Goal: Contribute content: Add original content to the website for others to see

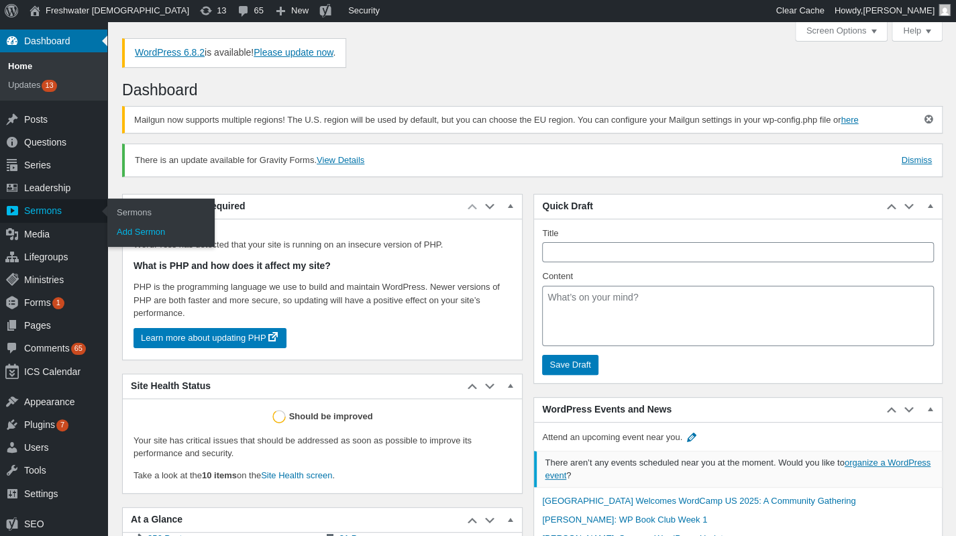
click at [130, 234] on link "Add Sermon" at bounding box center [160, 232] width 107 height 19
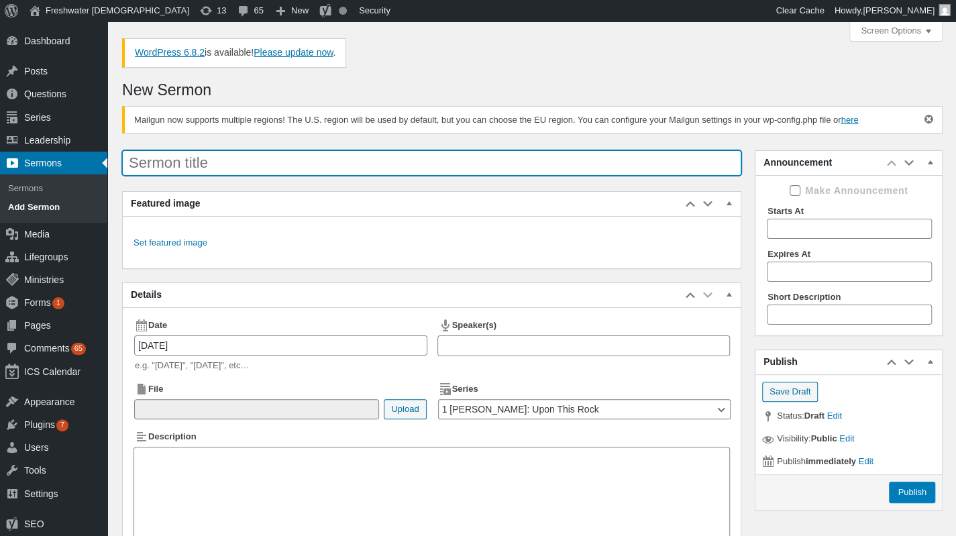
click at [215, 170] on input "Sermon title" at bounding box center [432, 163] width 620 height 26
click at [189, 162] on input "2 [PERSON_NAME] 1 :3" at bounding box center [432, 163] width 620 height 26
click at [209, 162] on input "2 [PERSON_NAME] 1:3" at bounding box center [432, 163] width 620 height 26
drag, startPoint x: 293, startPoint y: 160, endPoint x: 75, endPoint y: 177, distance: 218.7
click at [75, 177] on div "Skip to main content Skip to toolbar Dashboard Dashboard Home Updates 13 Posts …" at bounding box center [478, 345] width 956 height 649
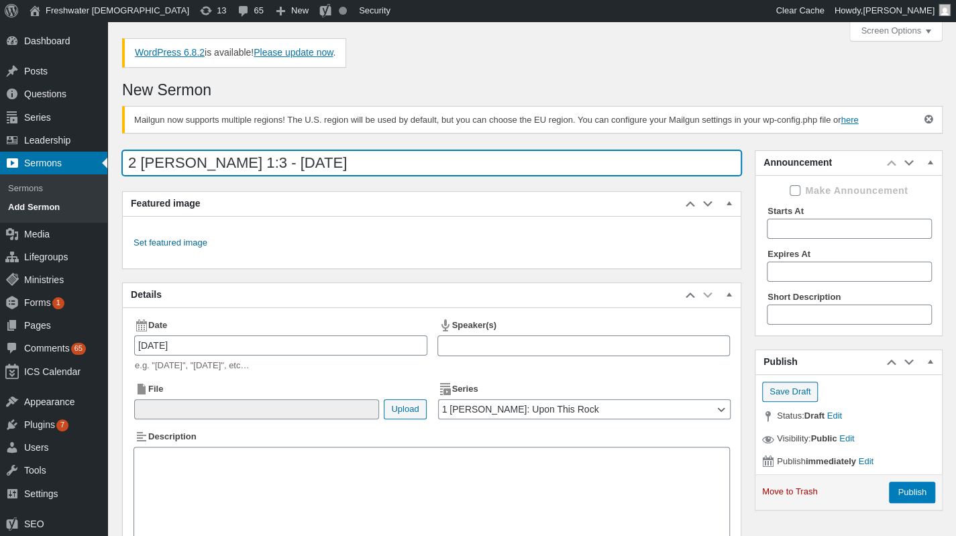
type input "2 [PERSON_NAME] 1:3 - [DATE]"
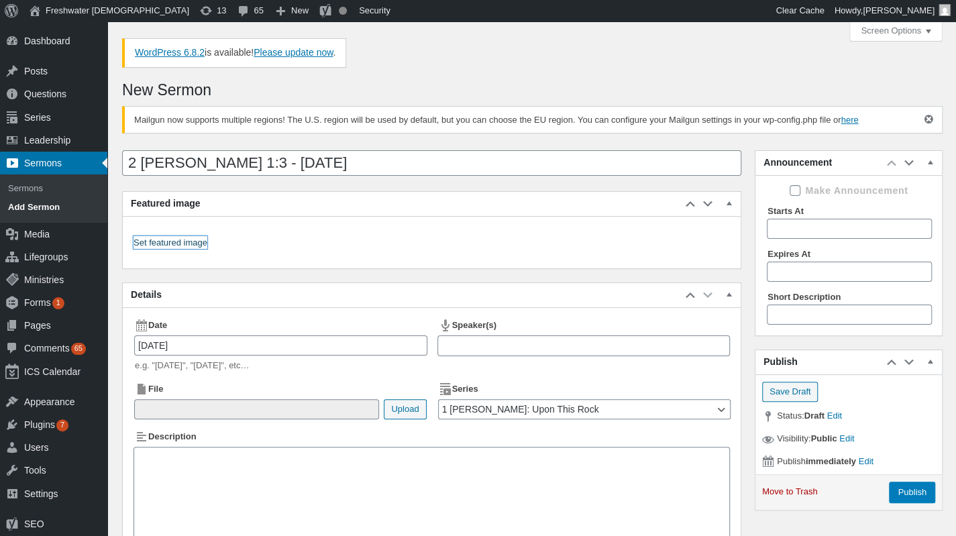
click at [164, 238] on link "Set featured image" at bounding box center [171, 242] width 74 height 13
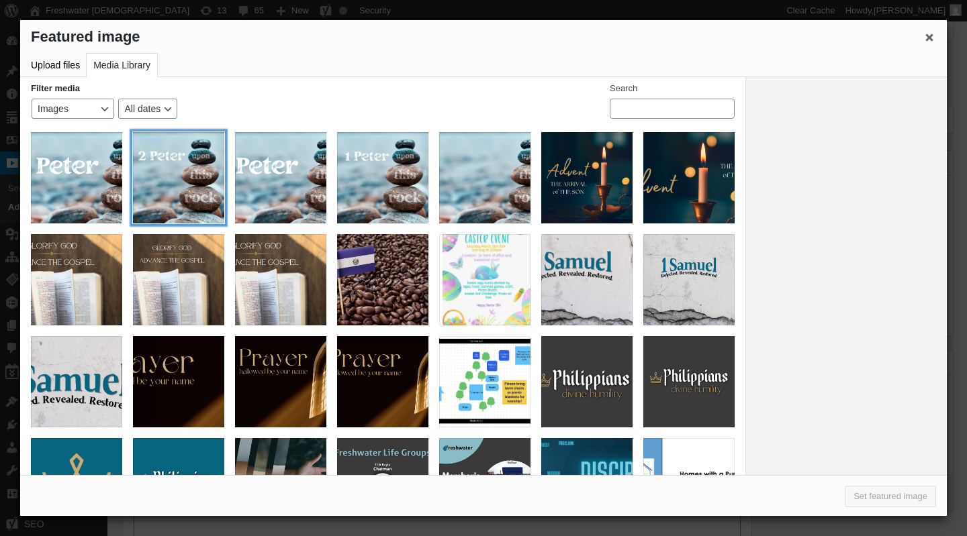
click at [156, 176] on div "2 Peter Graphic Social Media" at bounding box center [178, 177] width 91 height 91
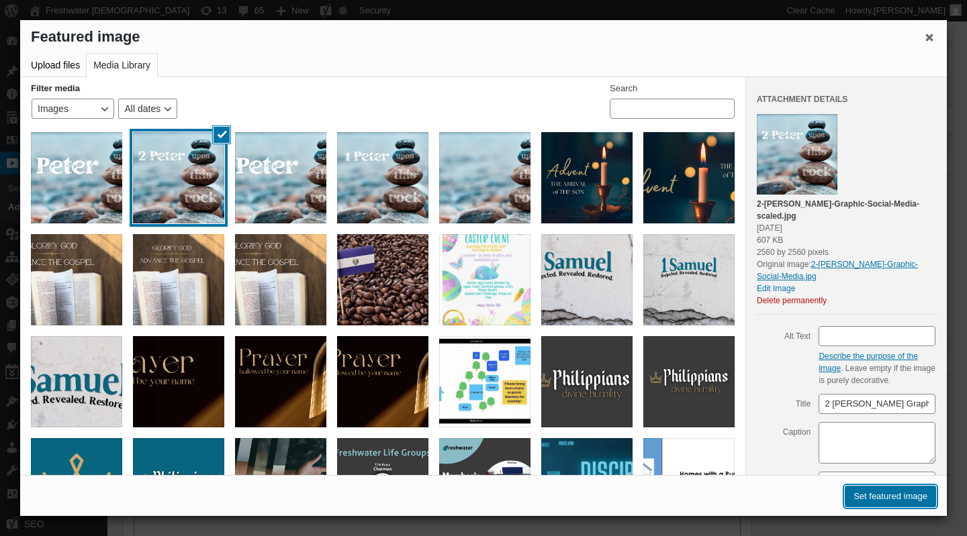
click at [916, 495] on button "Set featured image" at bounding box center [889, 496] width 91 height 21
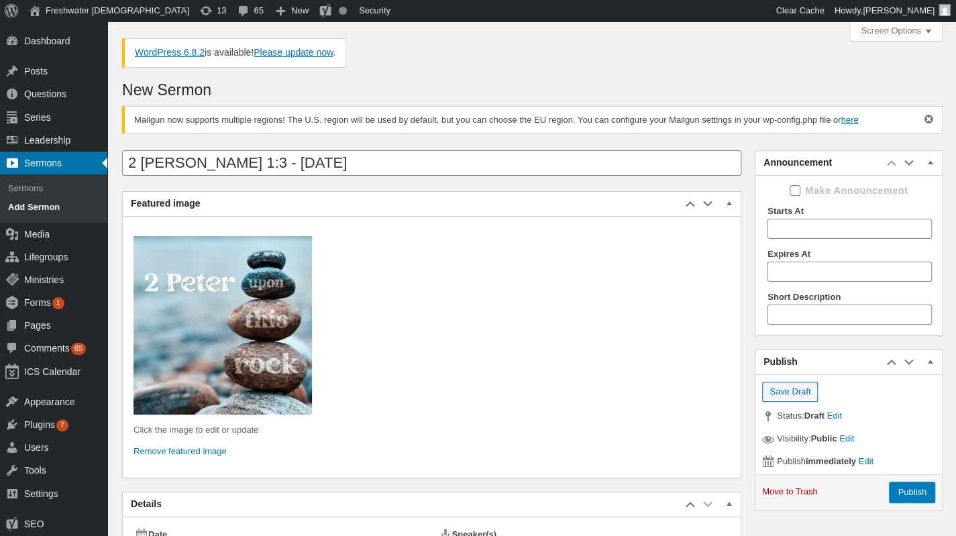
scroll to position [201, 0]
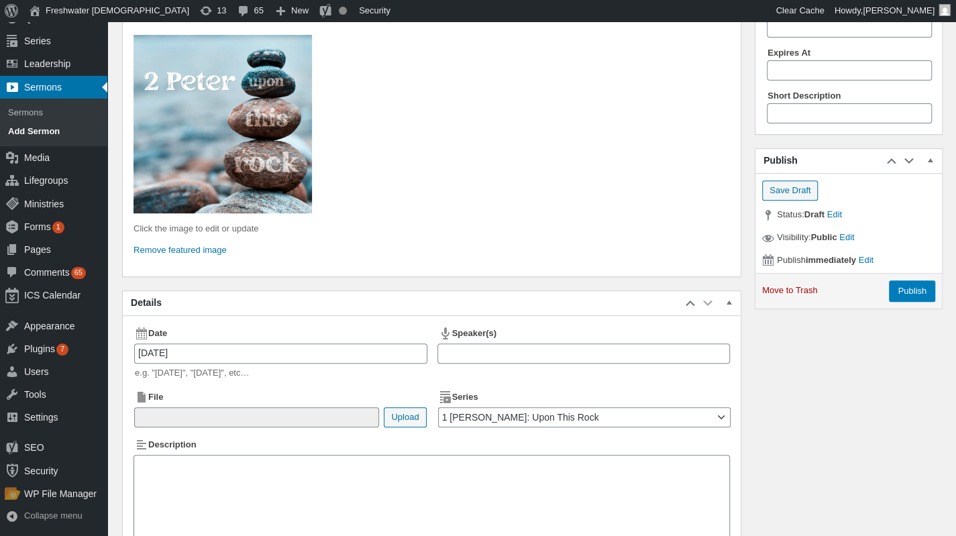
click at [504, 354] on div at bounding box center [584, 354] width 293 height 21
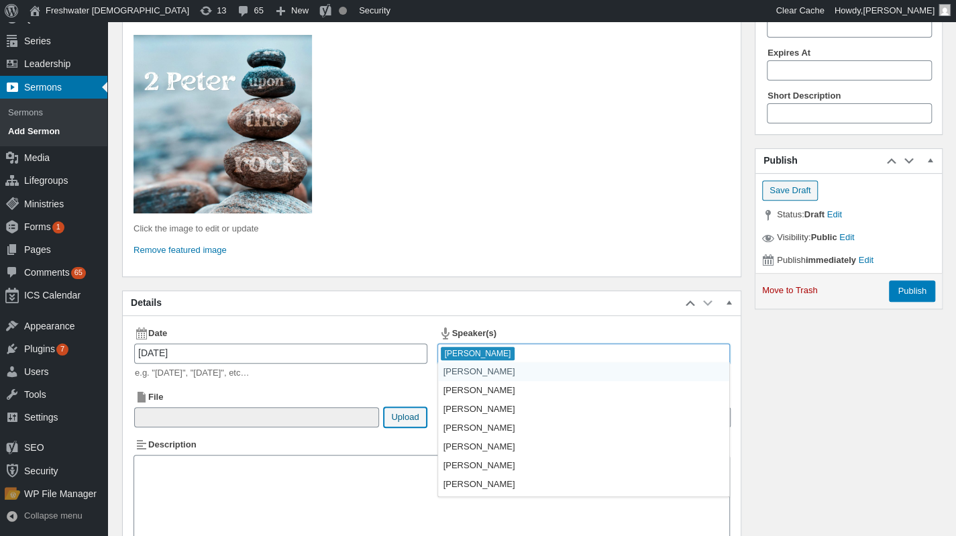
click at [412, 424] on button "Upload" at bounding box center [405, 417] width 42 height 20
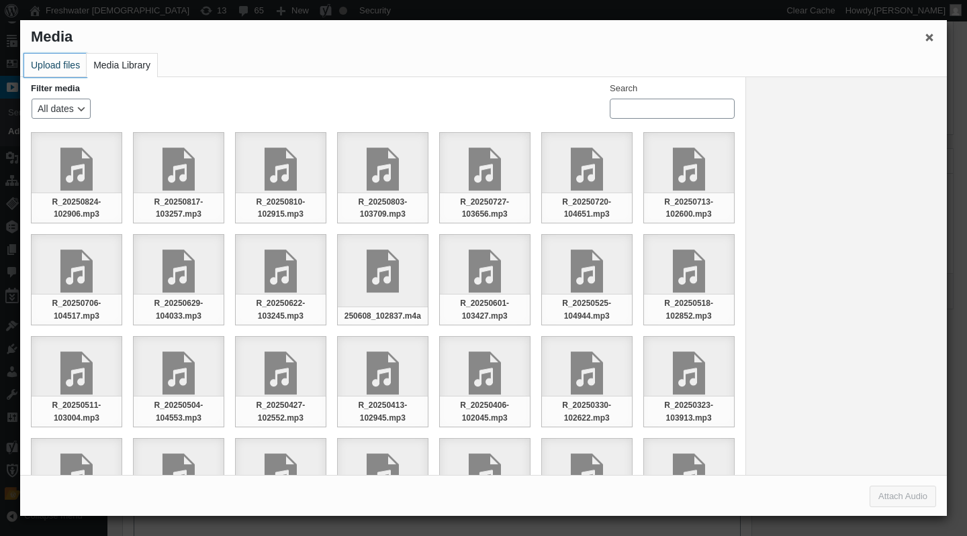
click at [48, 62] on button "Upload files" at bounding box center [55, 65] width 62 height 23
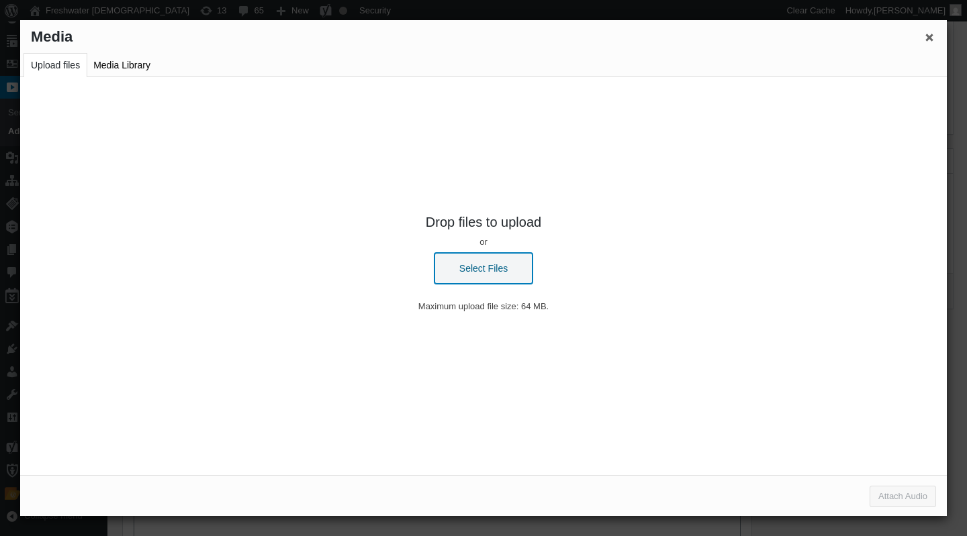
click at [466, 271] on button "Select Files" at bounding box center [483, 268] width 98 height 31
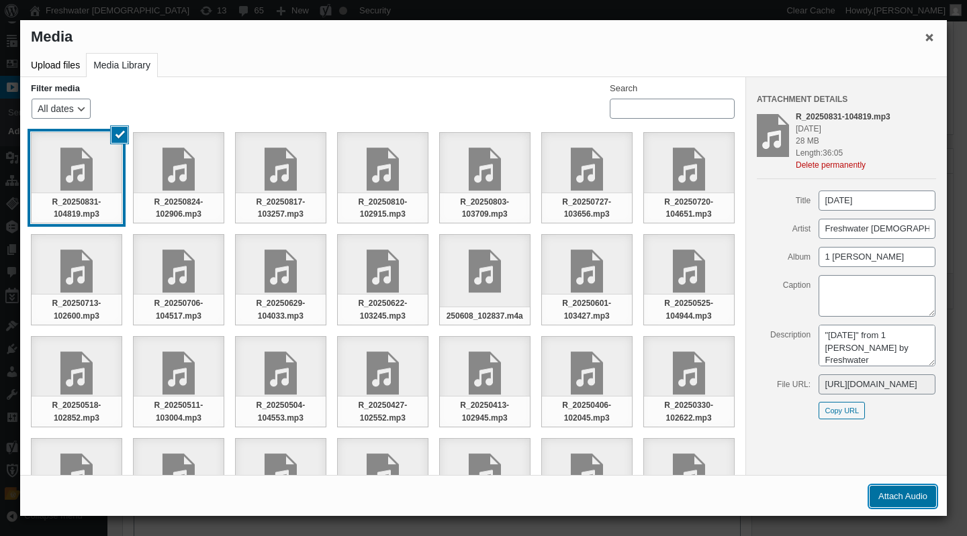
click at [917, 499] on button "Attach Audio" at bounding box center [902, 496] width 66 height 21
type input"] "/[DEMOGRAPHIC_DATA]/2025/09/R_20250831-104819.mp3"
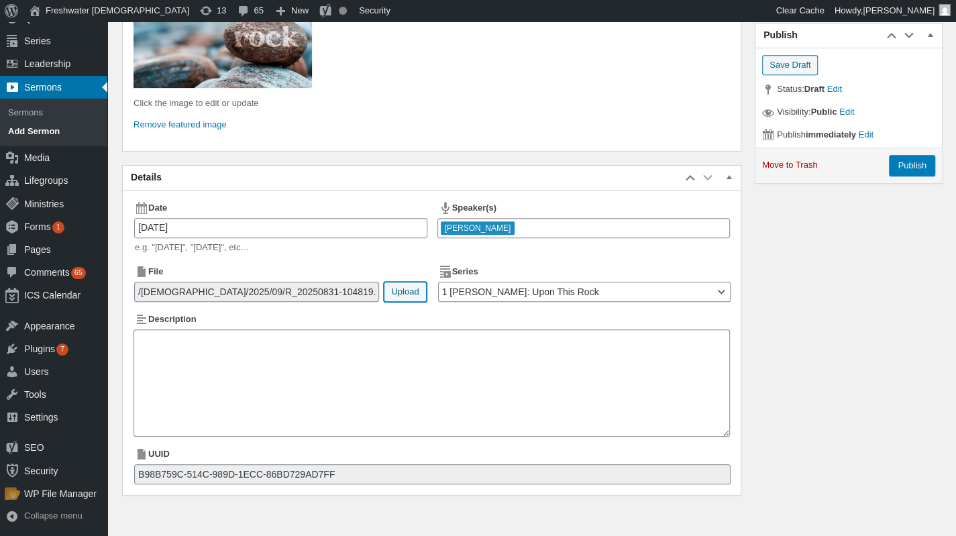
scroll to position [336, 0]
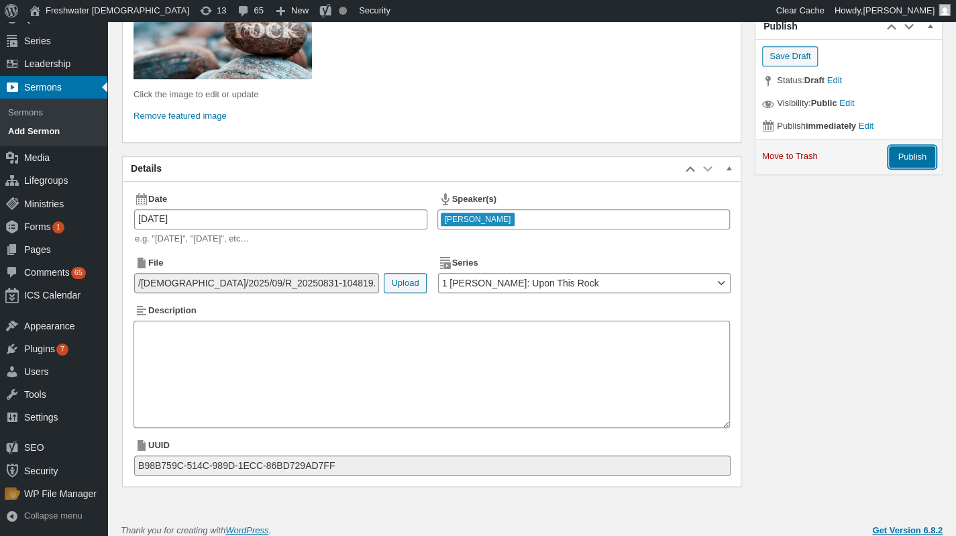
click at [915, 154] on input "Publish" at bounding box center [912, 156] width 46 height 21
